Goal: Navigation & Orientation: Find specific page/section

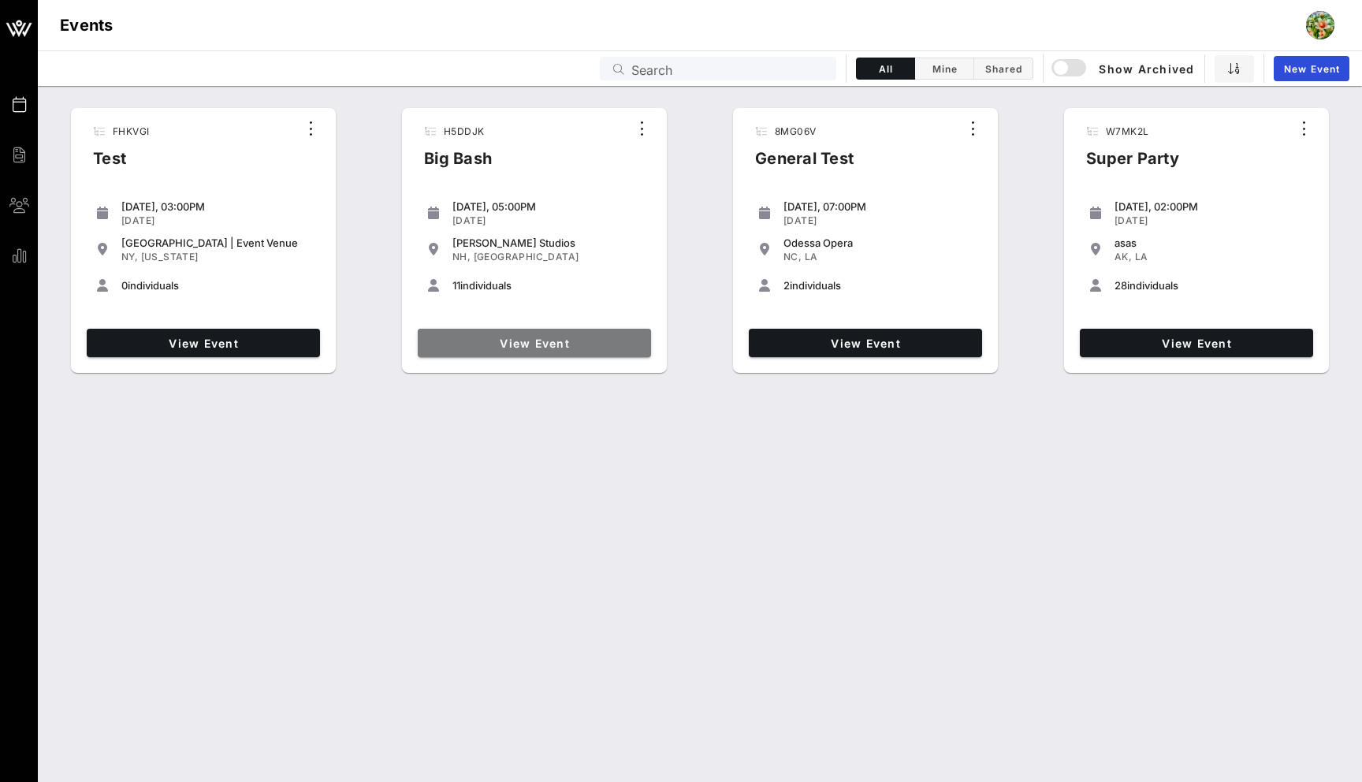
click at [541, 342] on span "View Event" at bounding box center [534, 342] width 221 height 13
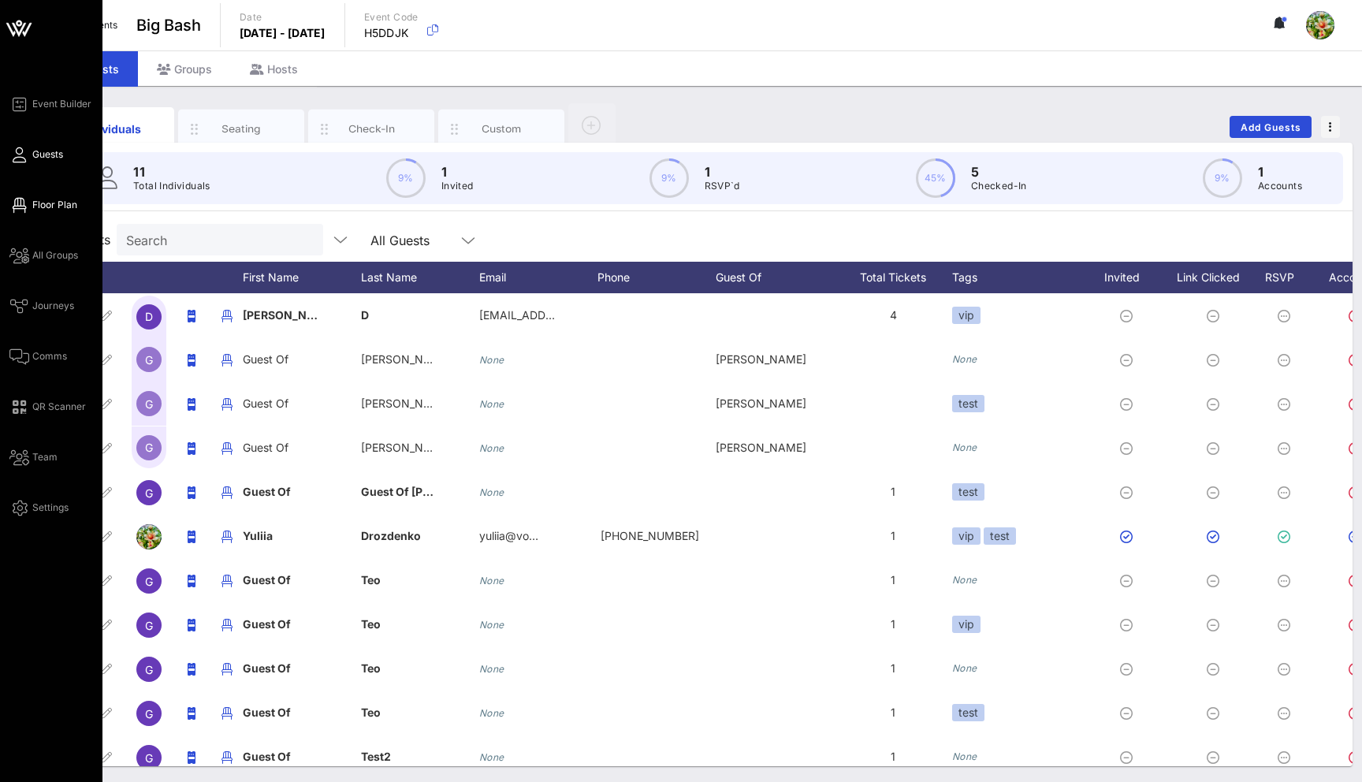
click at [59, 207] on span "Floor Plan" at bounding box center [54, 205] width 45 height 14
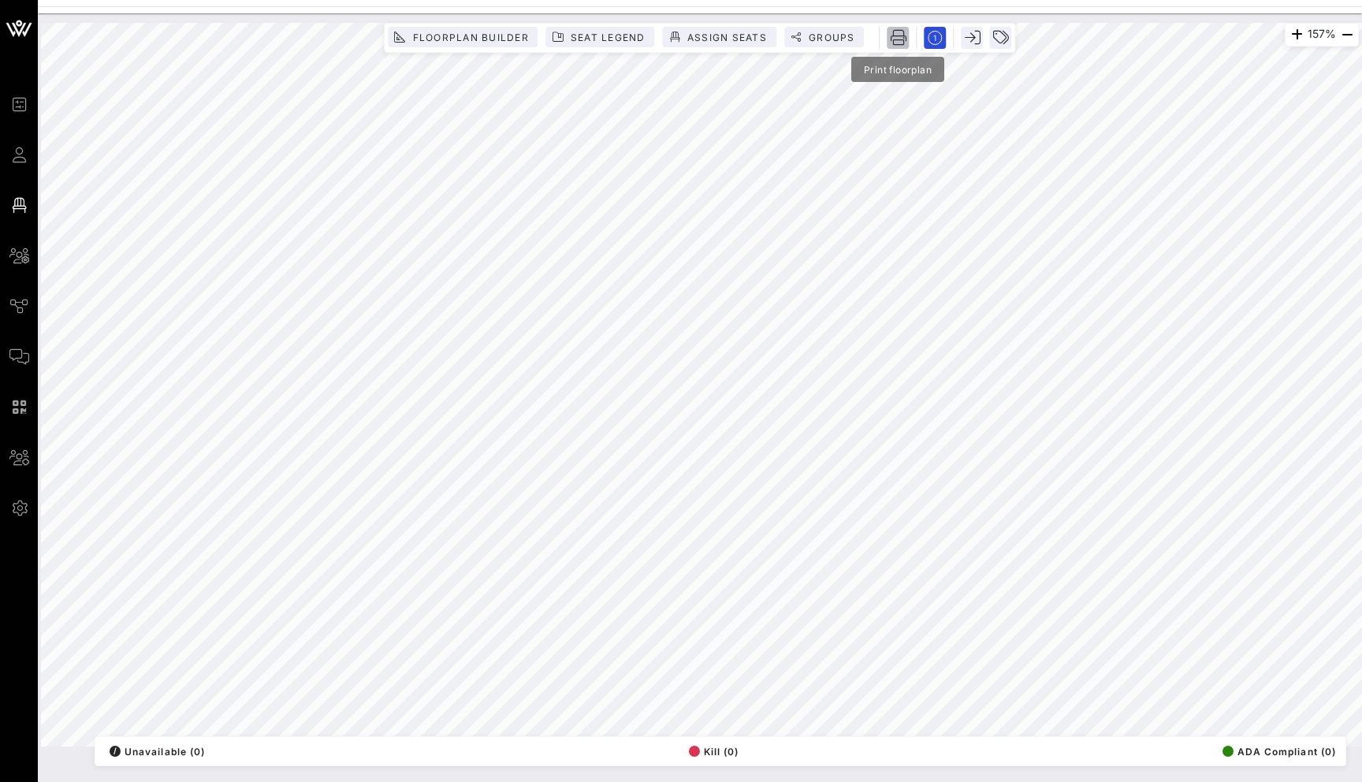
click at [897, 40] on icon "button" at bounding box center [898, 38] width 16 height 16
